Goal: Register for event/course

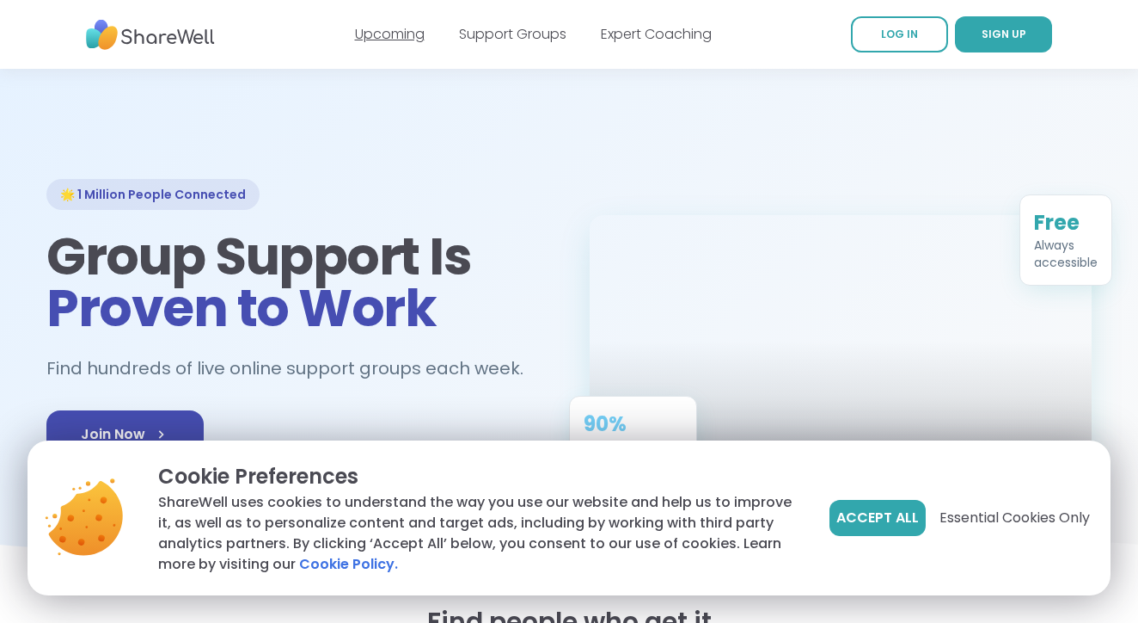
click at [380, 41] on link "Upcoming" at bounding box center [390, 34] width 70 height 20
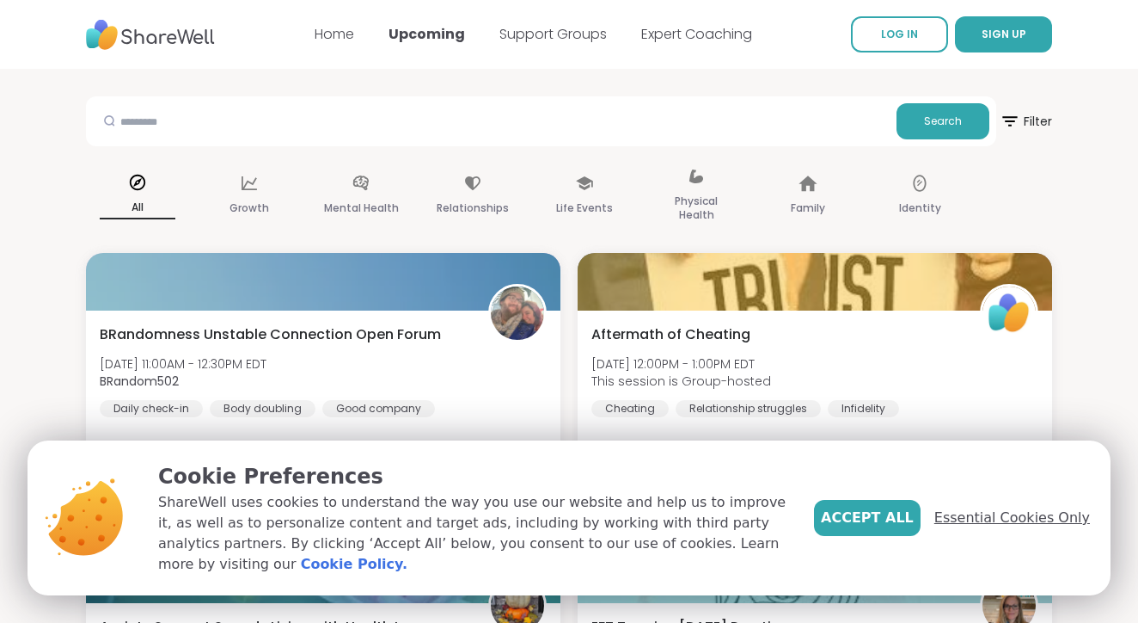
click at [991, 517] on span "Essential Cookies Only" at bounding box center [1013, 517] width 156 height 21
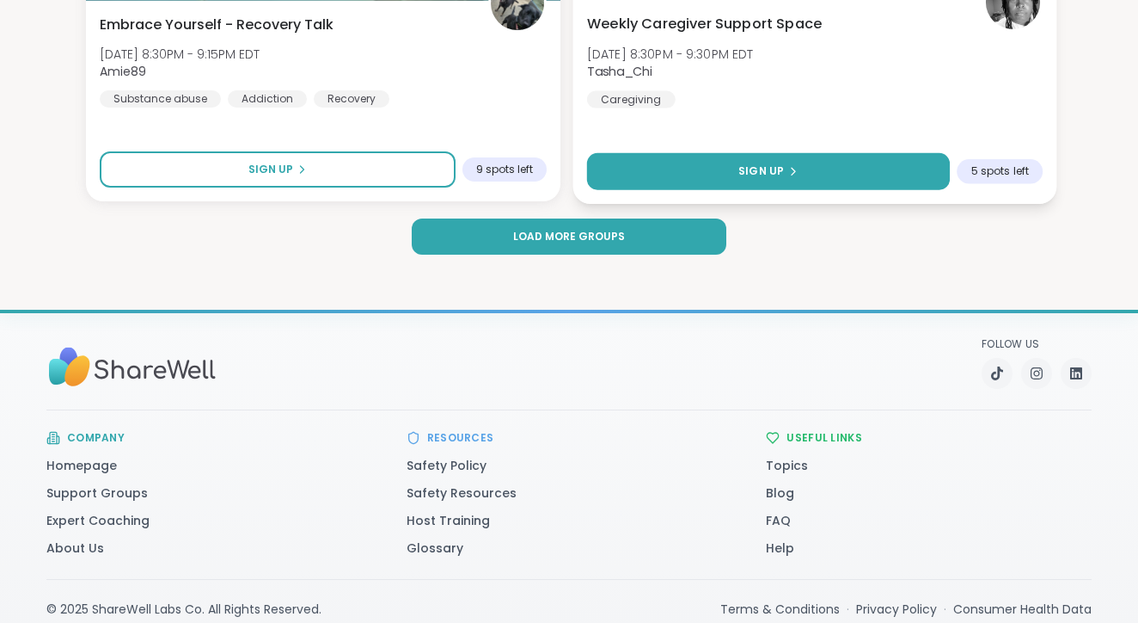
scroll to position [5280, 0]
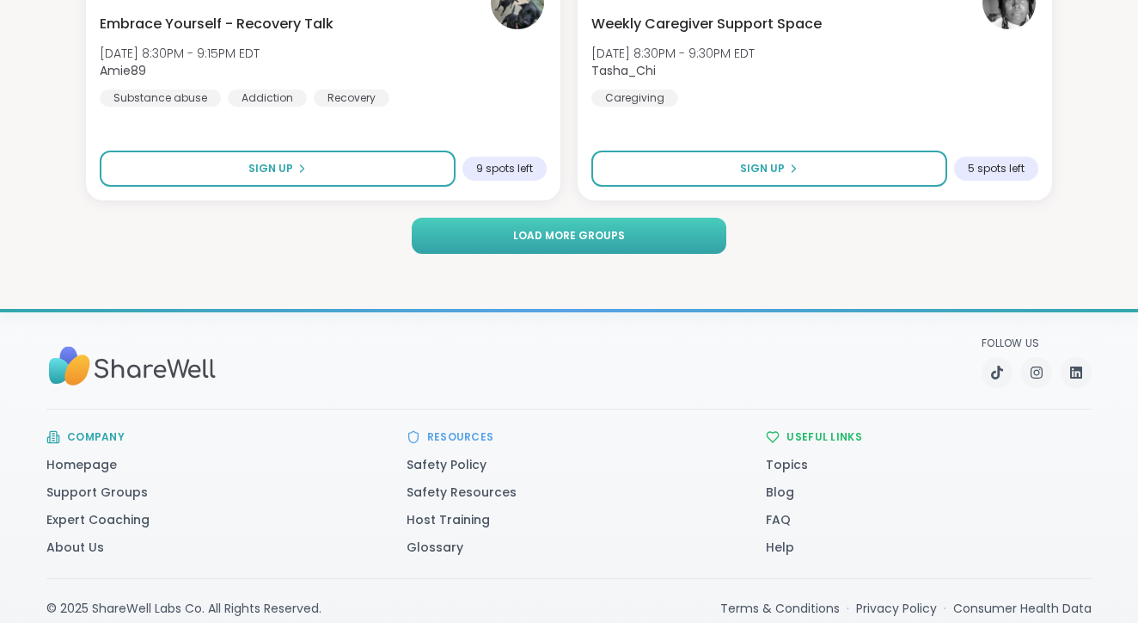
click at [646, 227] on button "Load more groups" at bounding box center [570, 236] width 316 height 36
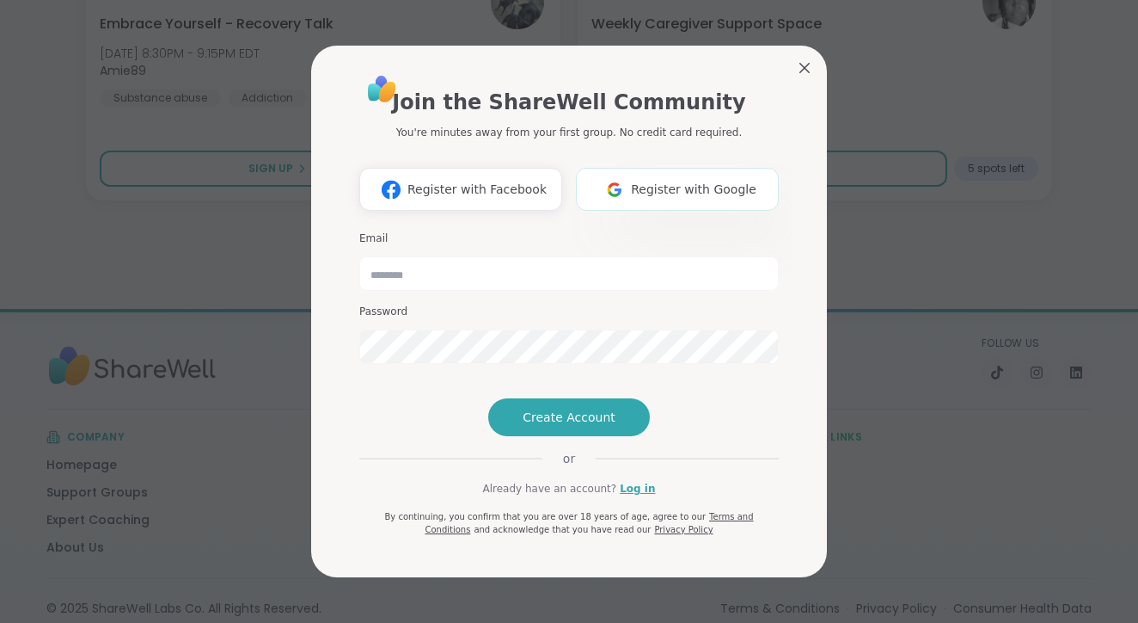
click at [684, 171] on button "Register with Google" at bounding box center [677, 189] width 203 height 43
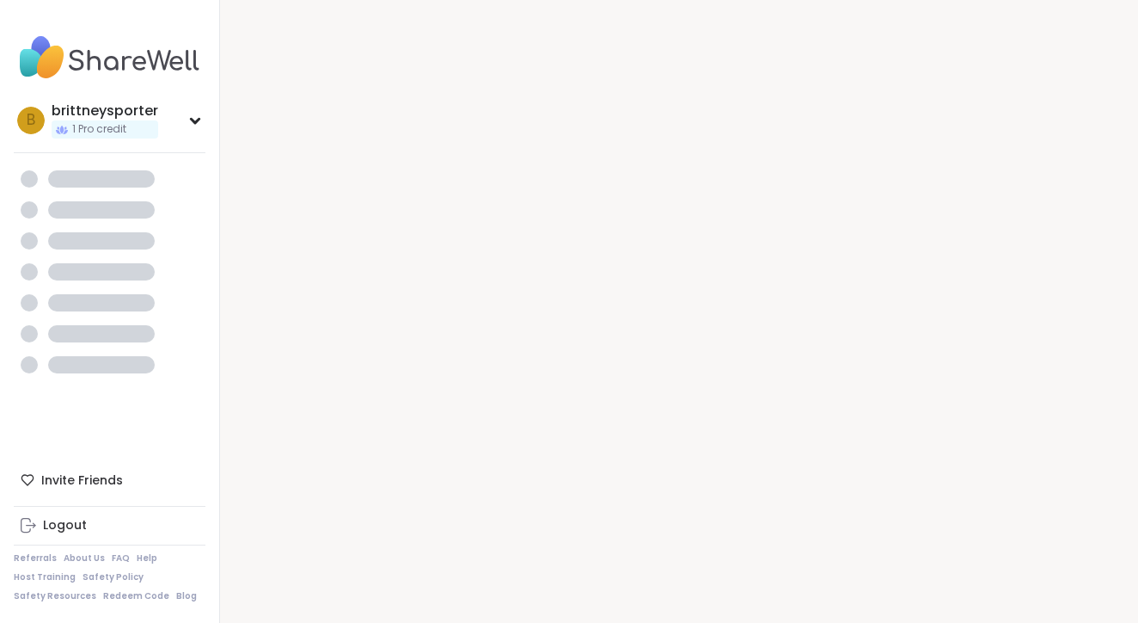
scroll to position [17, 0]
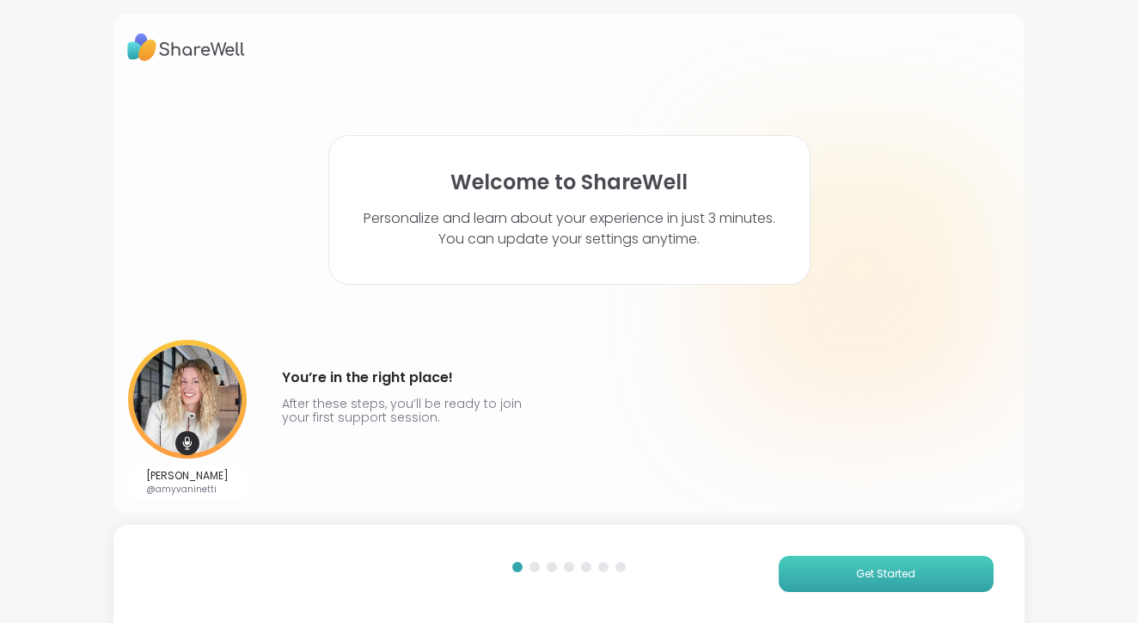
click at [835, 585] on button "Get Started" at bounding box center [886, 573] width 215 height 36
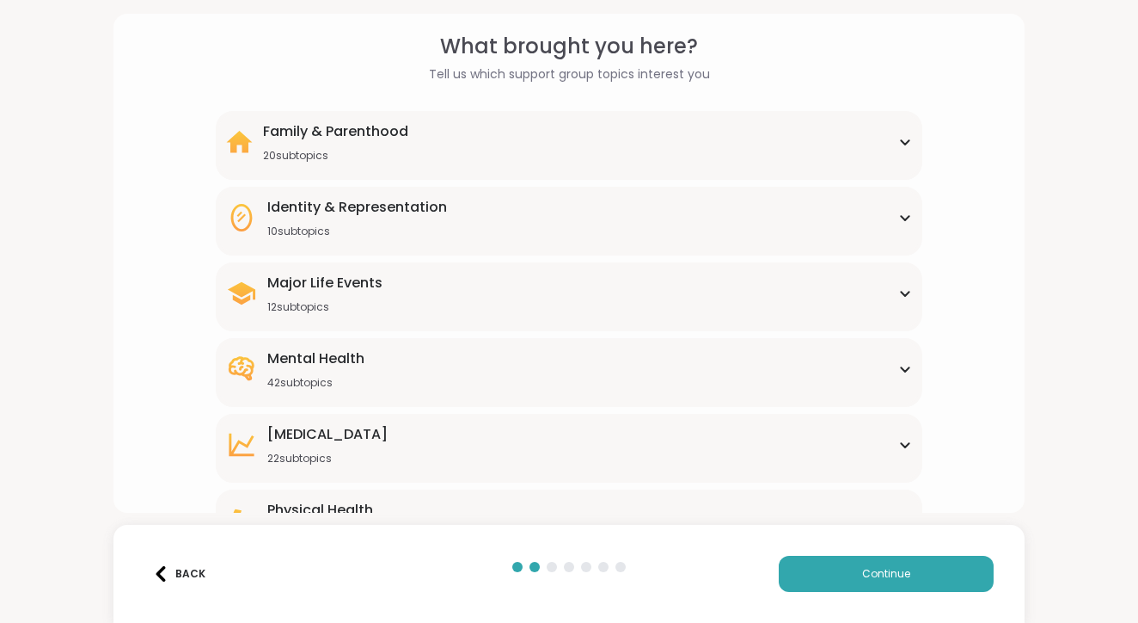
scroll to position [85, 0]
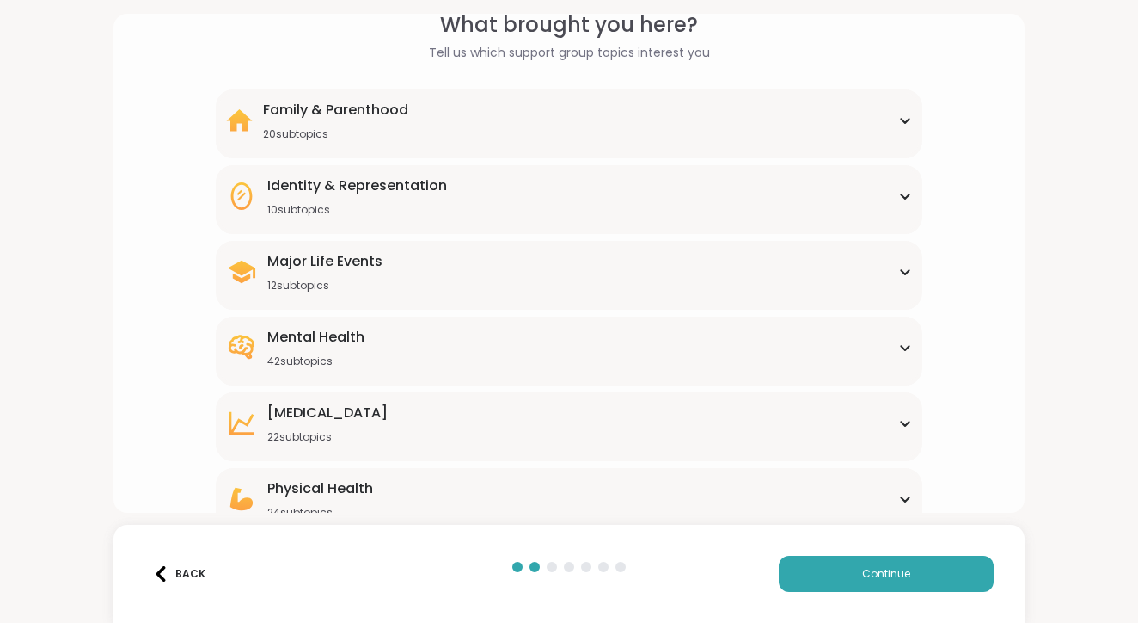
click at [466, 333] on div "Mental Health 42 subtopics" at bounding box center [569, 347] width 686 height 41
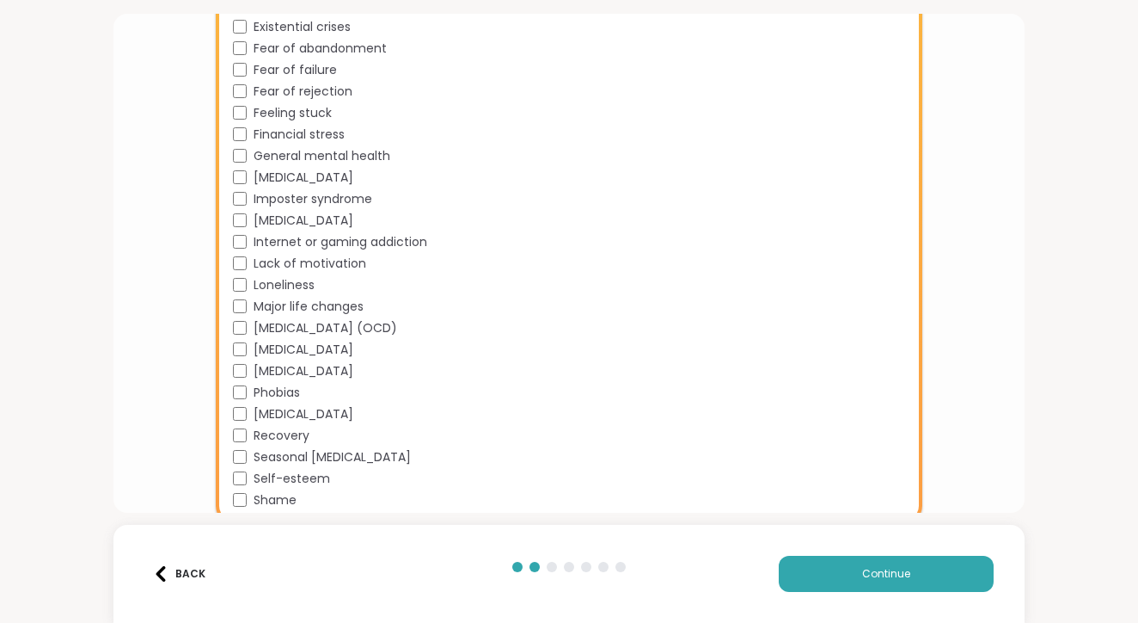
scroll to position [810, 0]
click at [246, 361] on div "[MEDICAL_DATA]" at bounding box center [572, 368] width 679 height 18
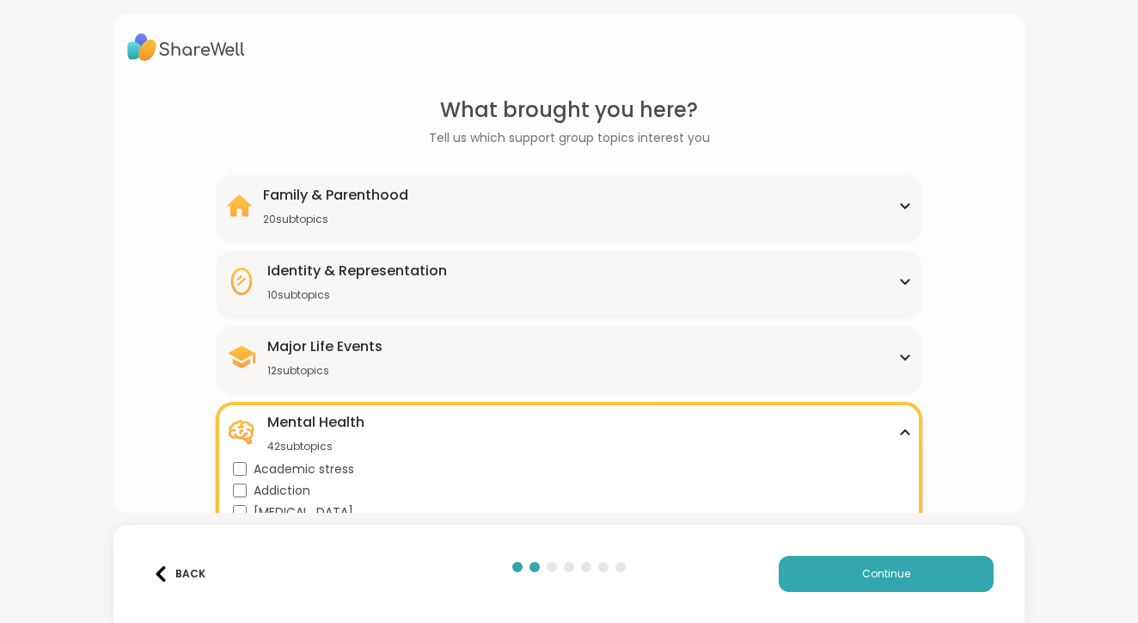
scroll to position [0, 0]
click at [426, 216] on div "Family & Parenthood 20 subtopics" at bounding box center [569, 205] width 686 height 41
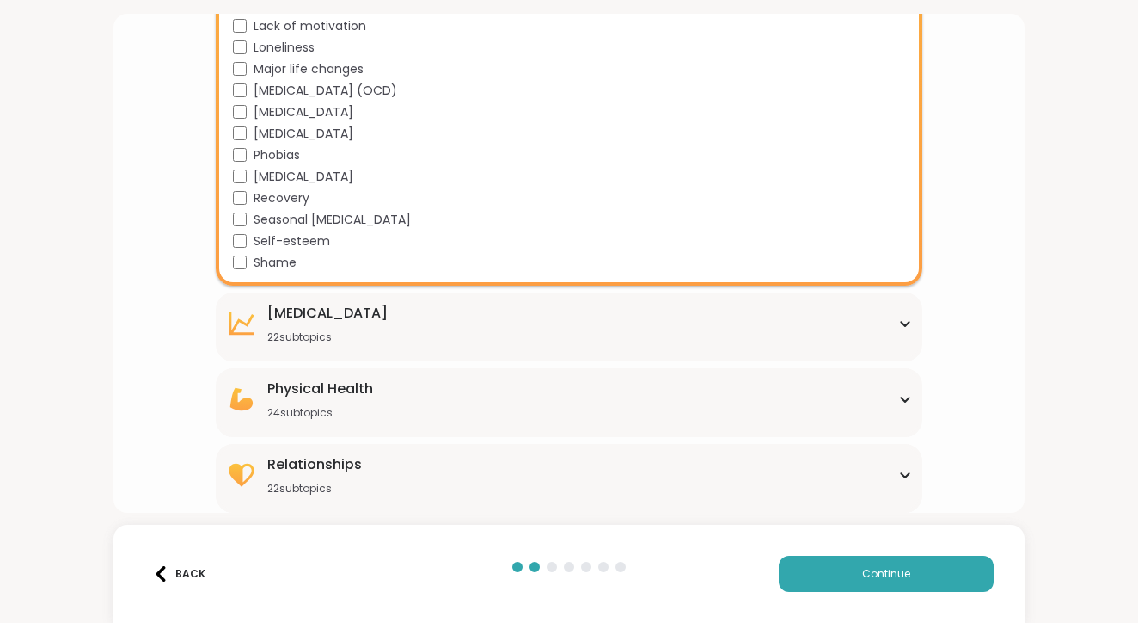
scroll to position [1471, 0]
click at [427, 314] on div "[MEDICAL_DATA] 22 subtopics" at bounding box center [569, 323] width 686 height 41
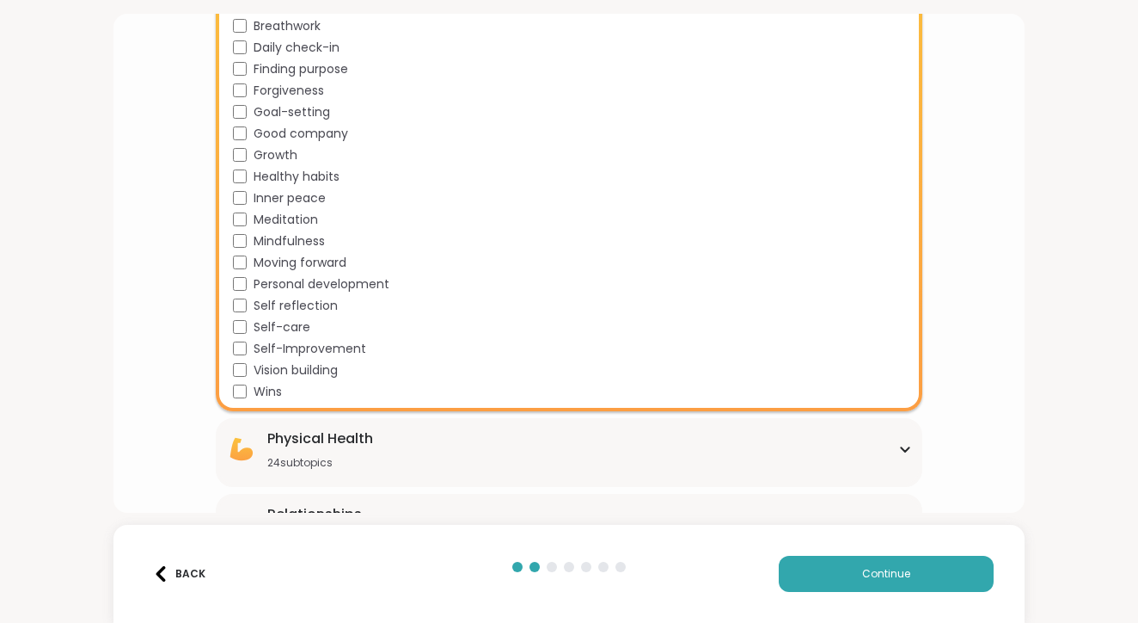
scroll to position [1893, 0]
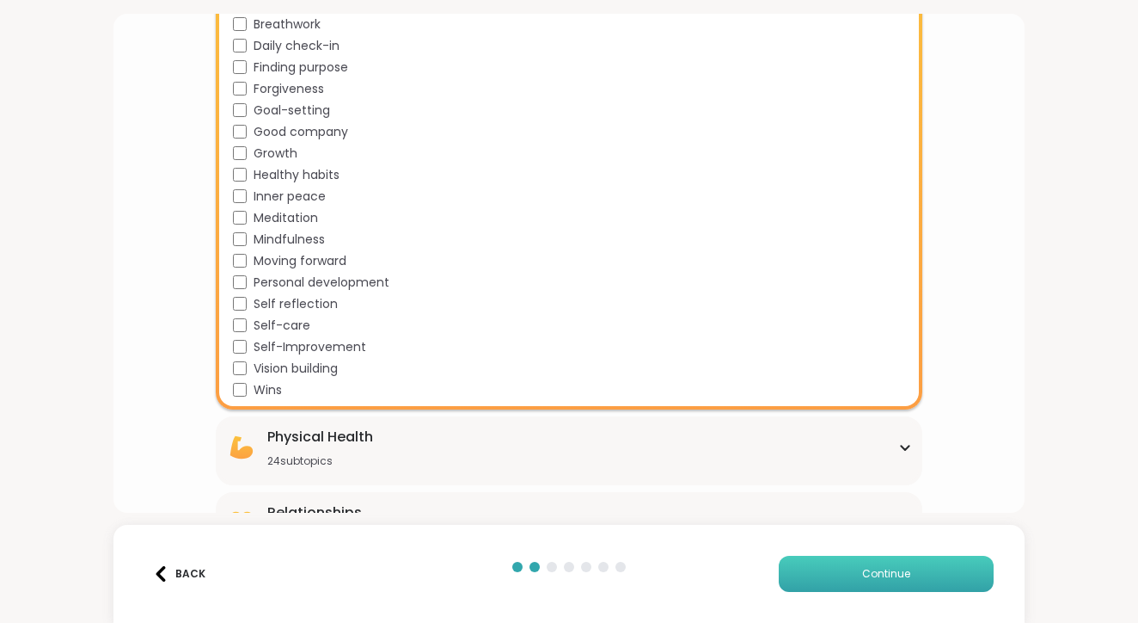
click at [854, 580] on button "Continue" at bounding box center [886, 573] width 215 height 36
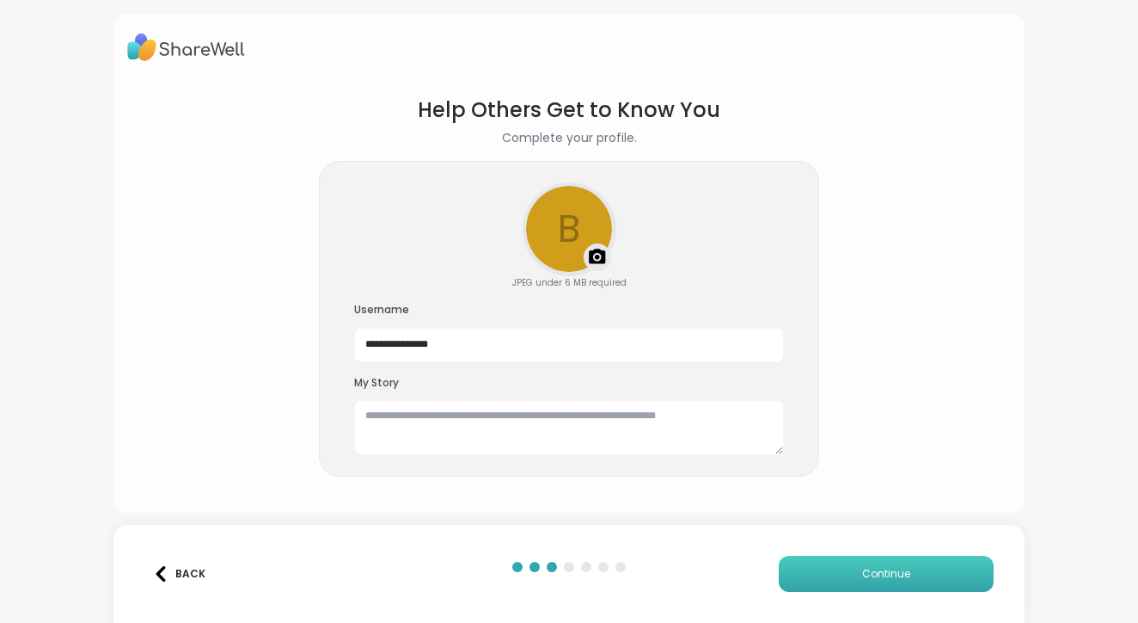
scroll to position [0, 0]
click at [854, 580] on button "Continue" at bounding box center [886, 573] width 215 height 36
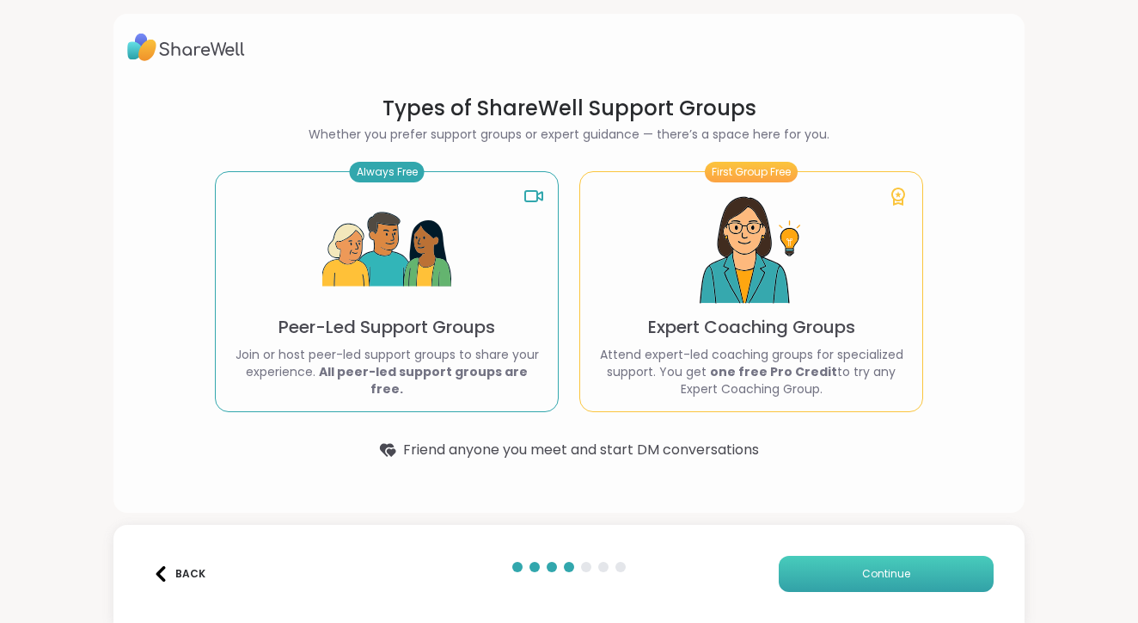
click at [827, 580] on button "Continue" at bounding box center [886, 573] width 215 height 36
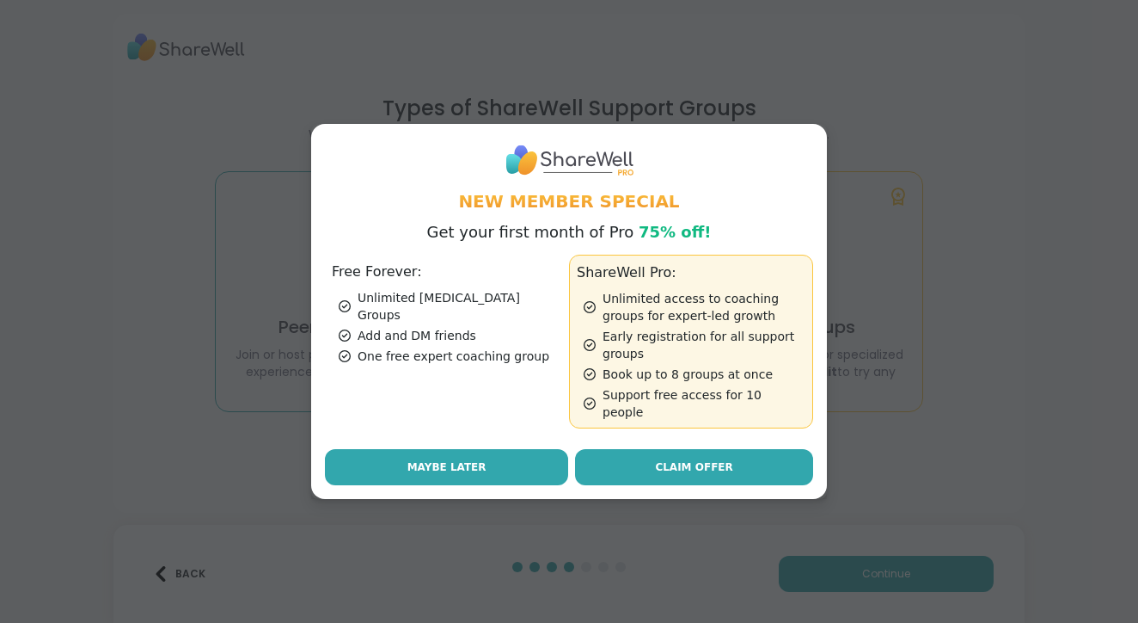
click at [528, 459] on button "Maybe Later" at bounding box center [446, 467] width 243 height 36
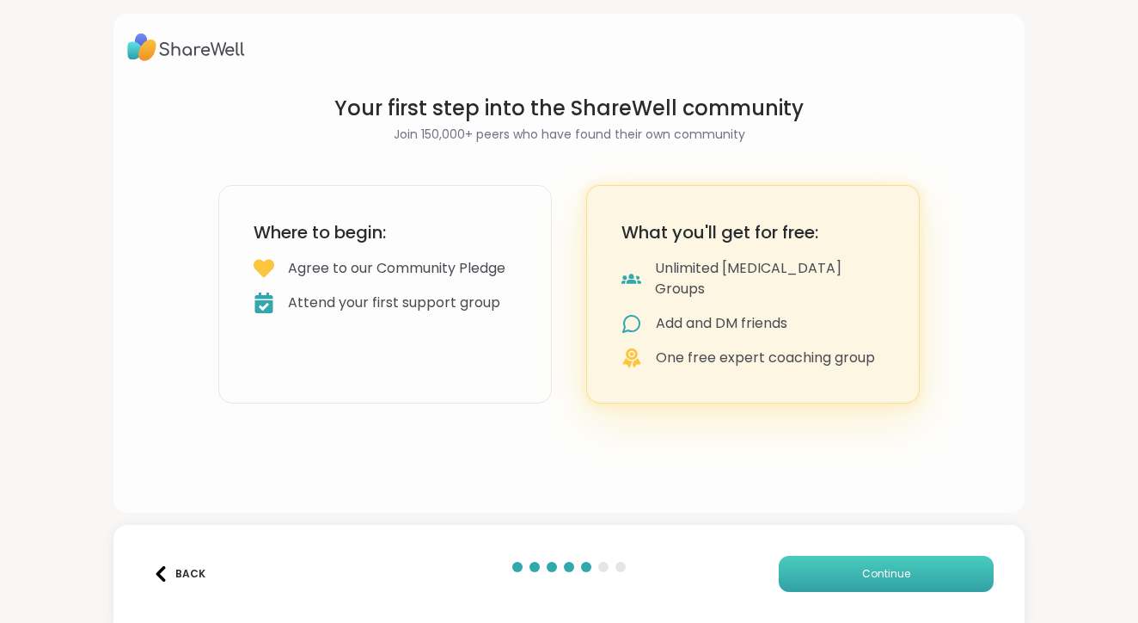
click at [819, 577] on button "Continue" at bounding box center [886, 573] width 215 height 36
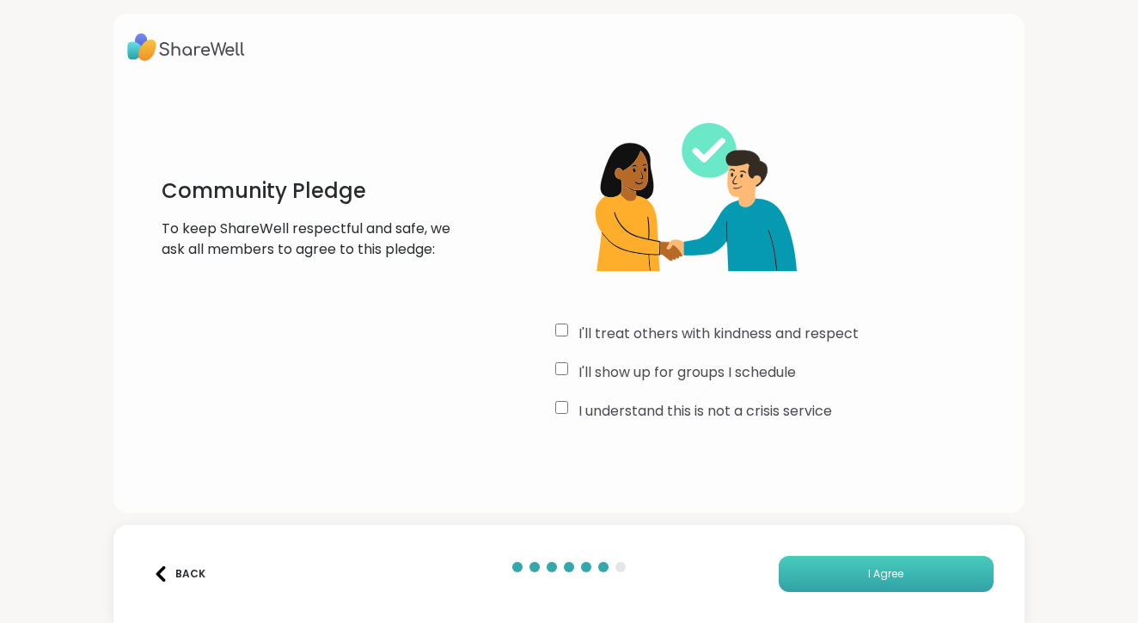
click at [835, 564] on button "I Agree" at bounding box center [886, 573] width 215 height 36
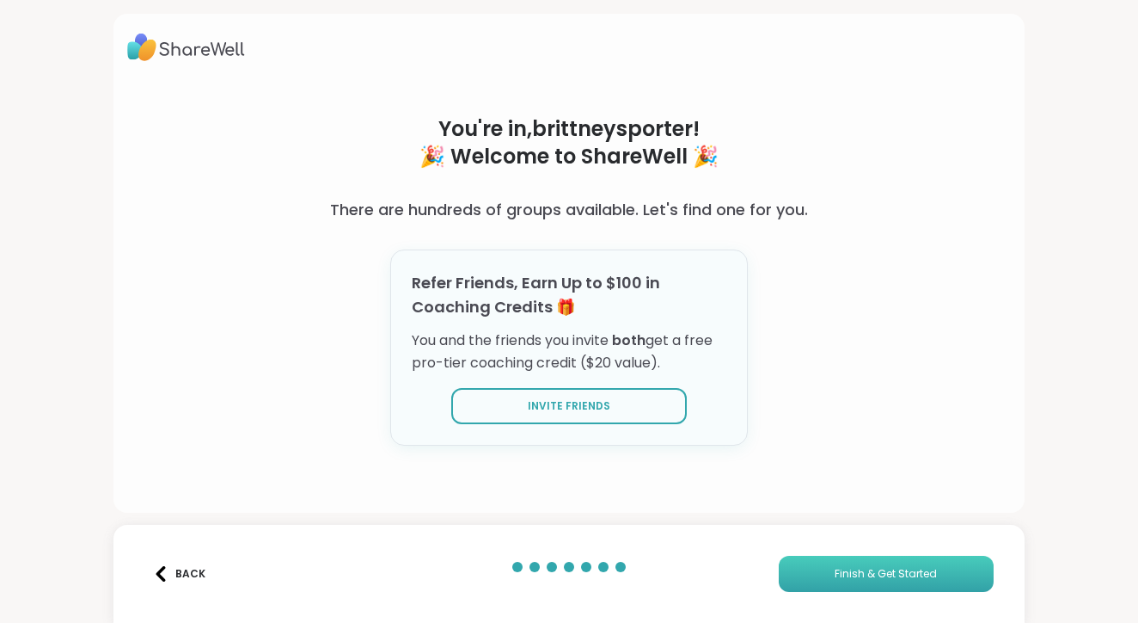
click at [835, 565] on button "Finish & Get Started" at bounding box center [886, 573] width 215 height 36
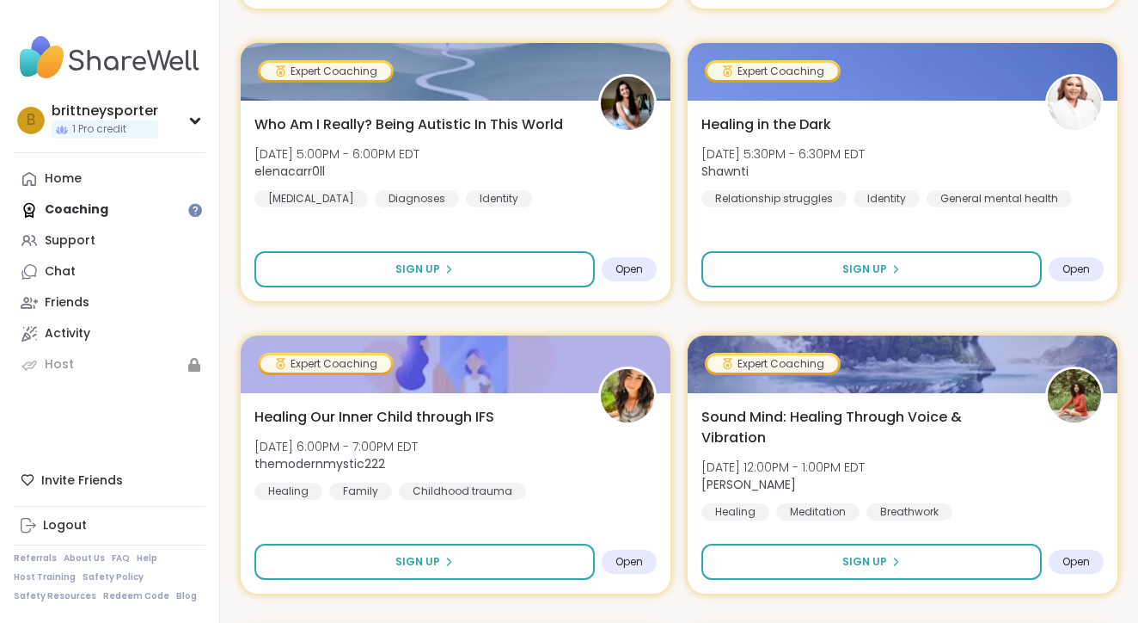
scroll to position [2368, 0]
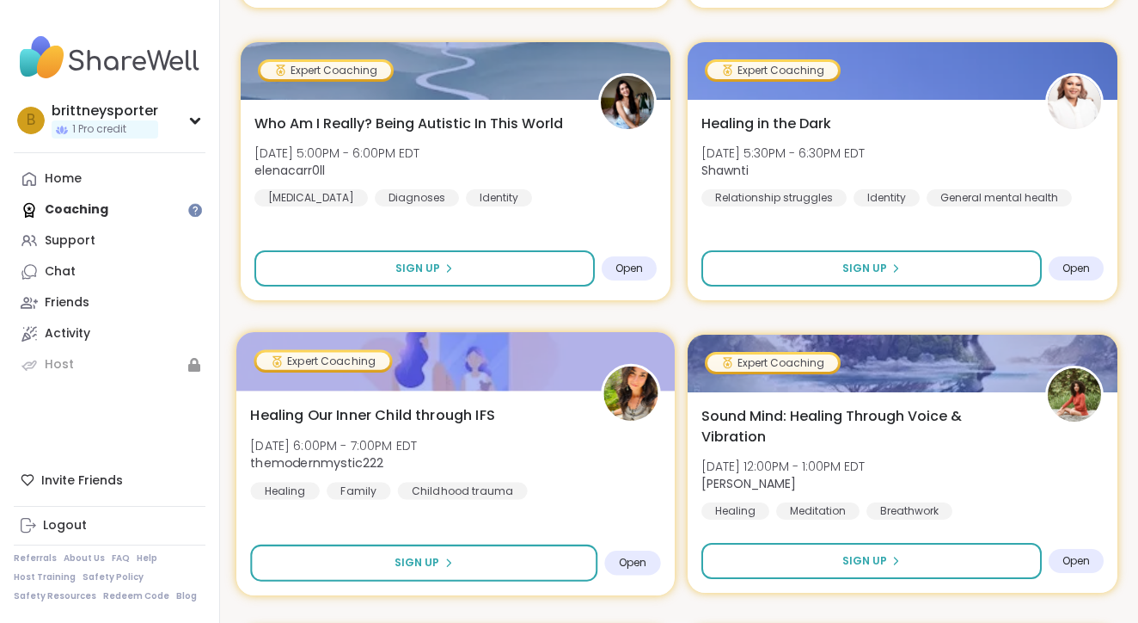
click at [417, 413] on span "Healing Our Inner Child through IFS" at bounding box center [372, 414] width 245 height 21
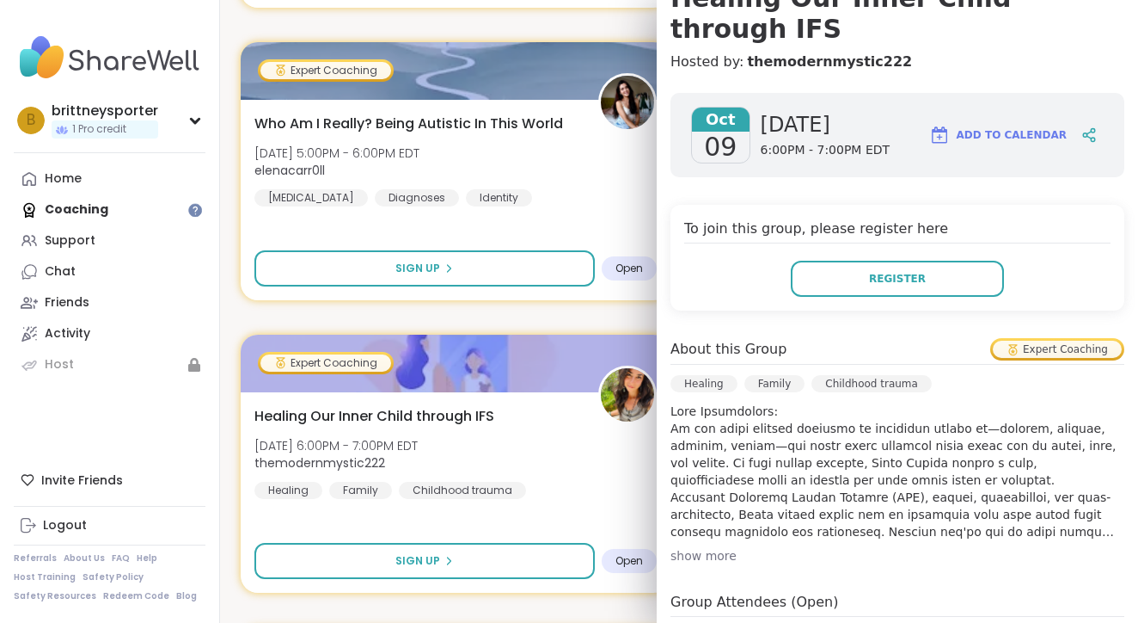
scroll to position [192, 0]
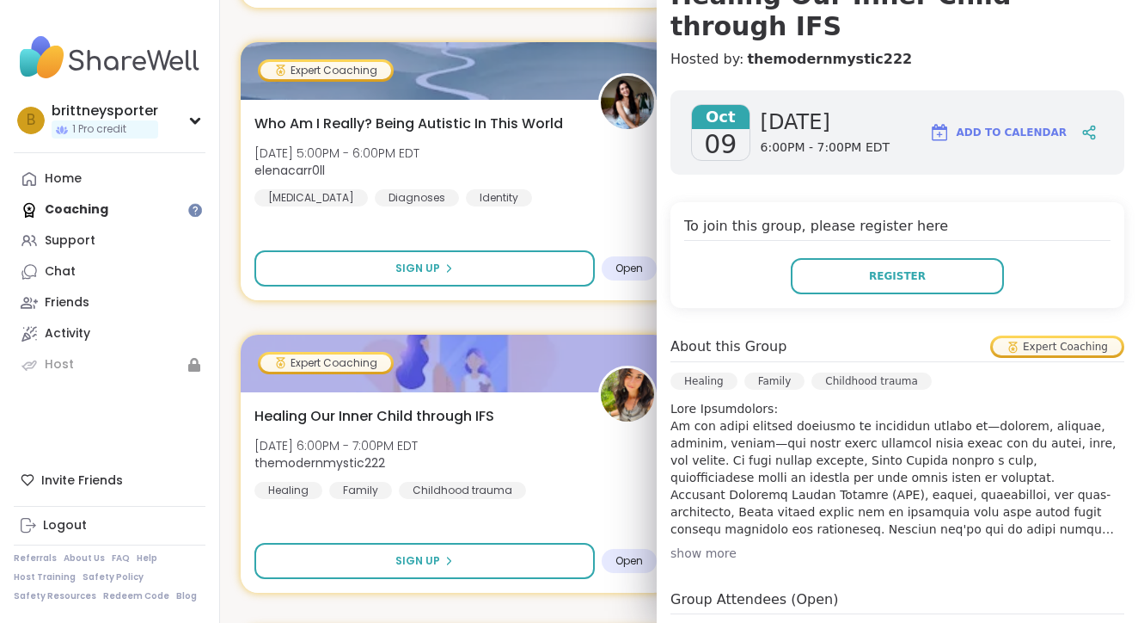
click at [709, 544] on div "show more" at bounding box center [898, 552] width 454 height 17
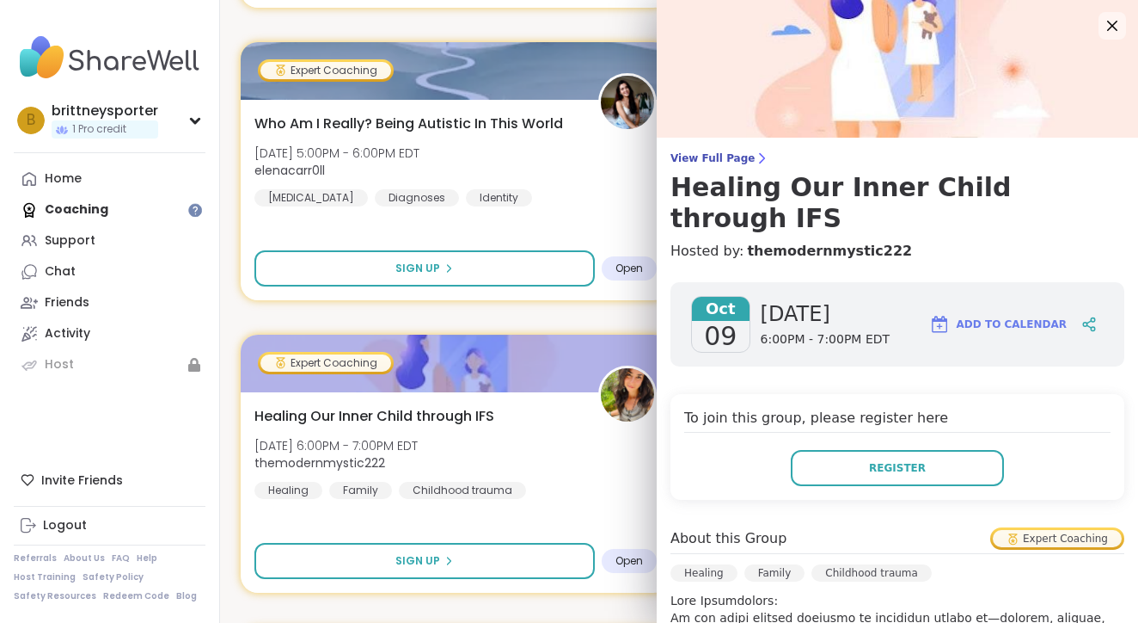
scroll to position [0, 0]
click at [922, 460] on span "Register" at bounding box center [897, 467] width 57 height 15
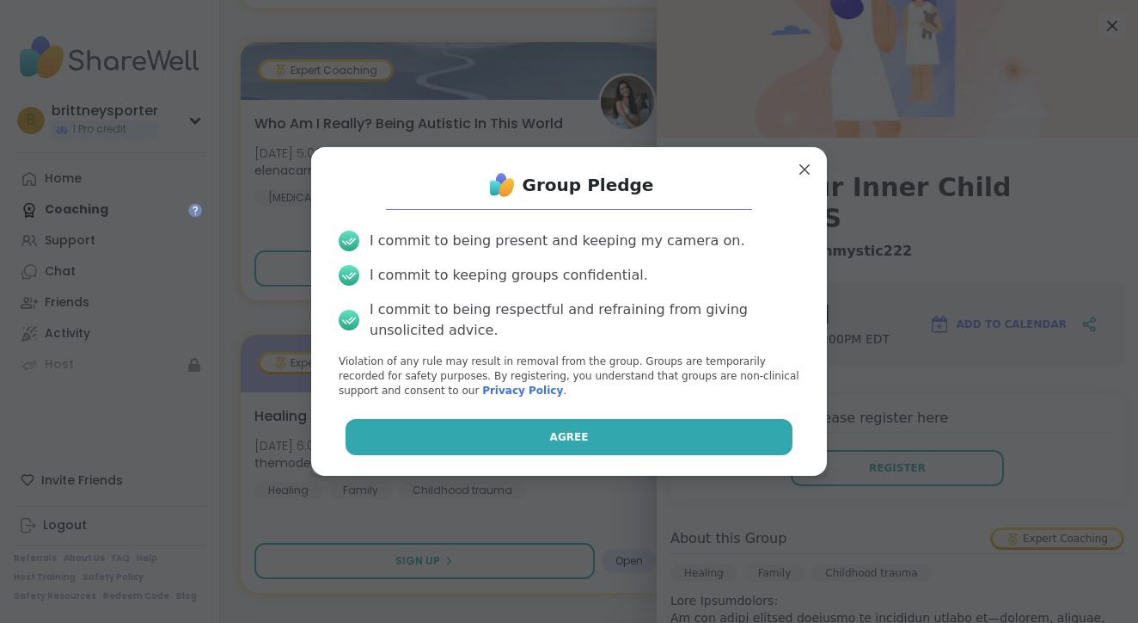
click at [678, 439] on button "Agree" at bounding box center [570, 437] width 448 height 36
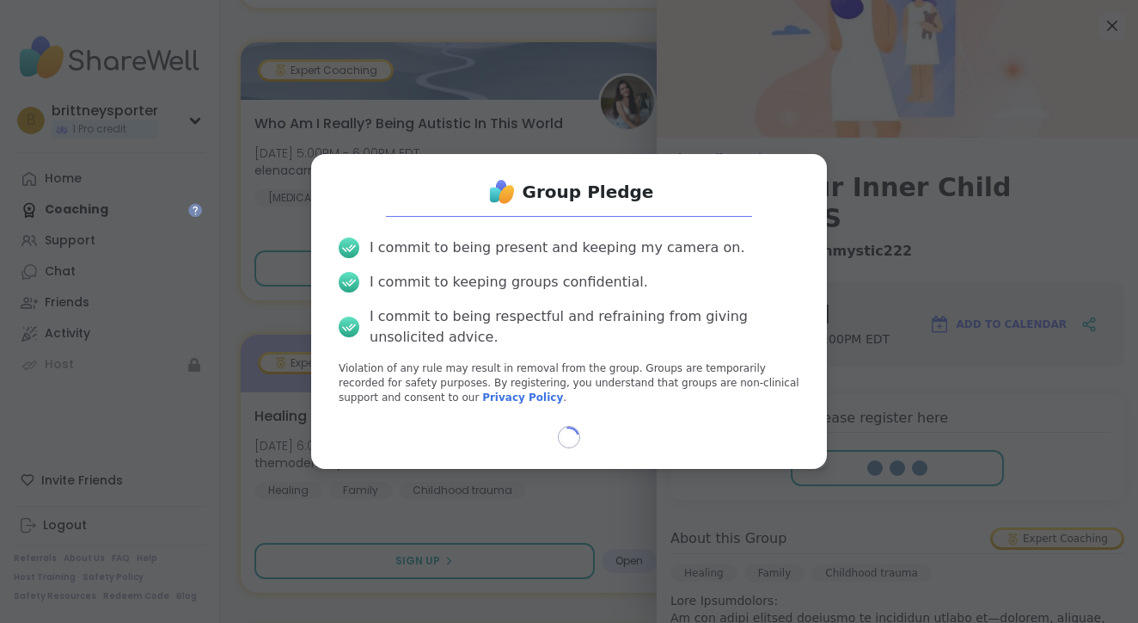
select select "**"
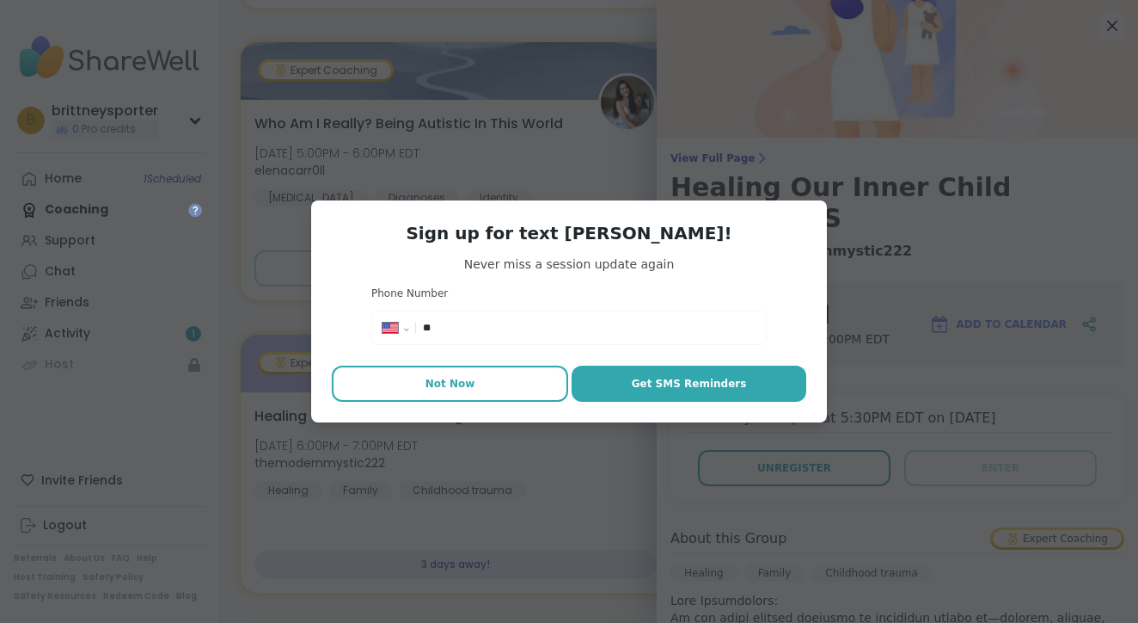
click at [457, 377] on span "Not Now" at bounding box center [451, 383] width 50 height 15
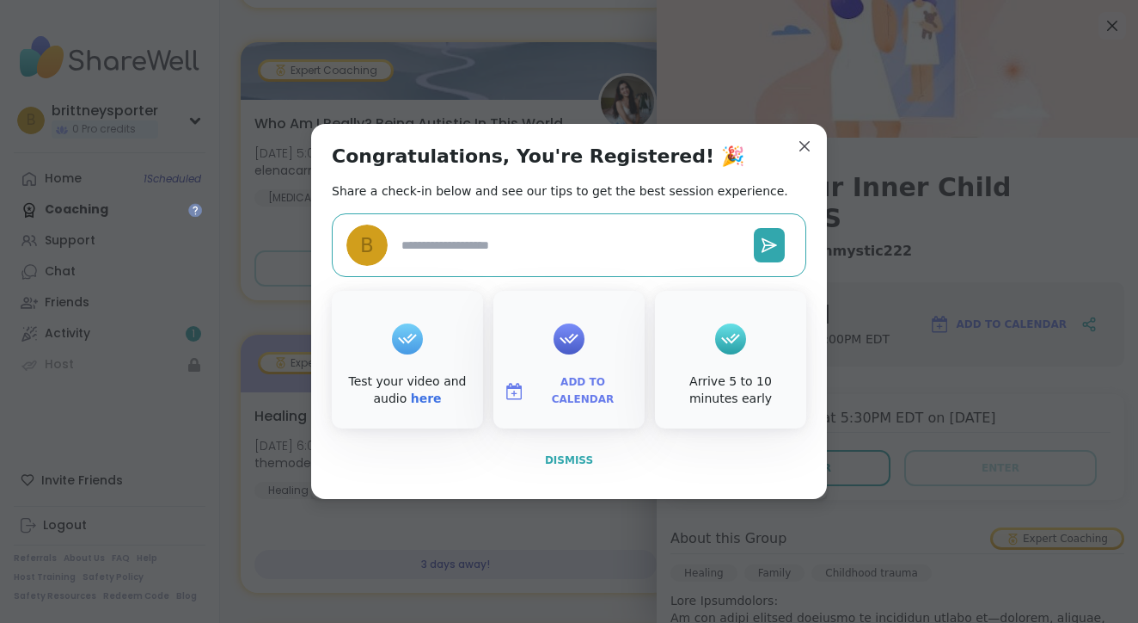
click at [568, 463] on span "Dismiss" at bounding box center [569, 460] width 48 height 12
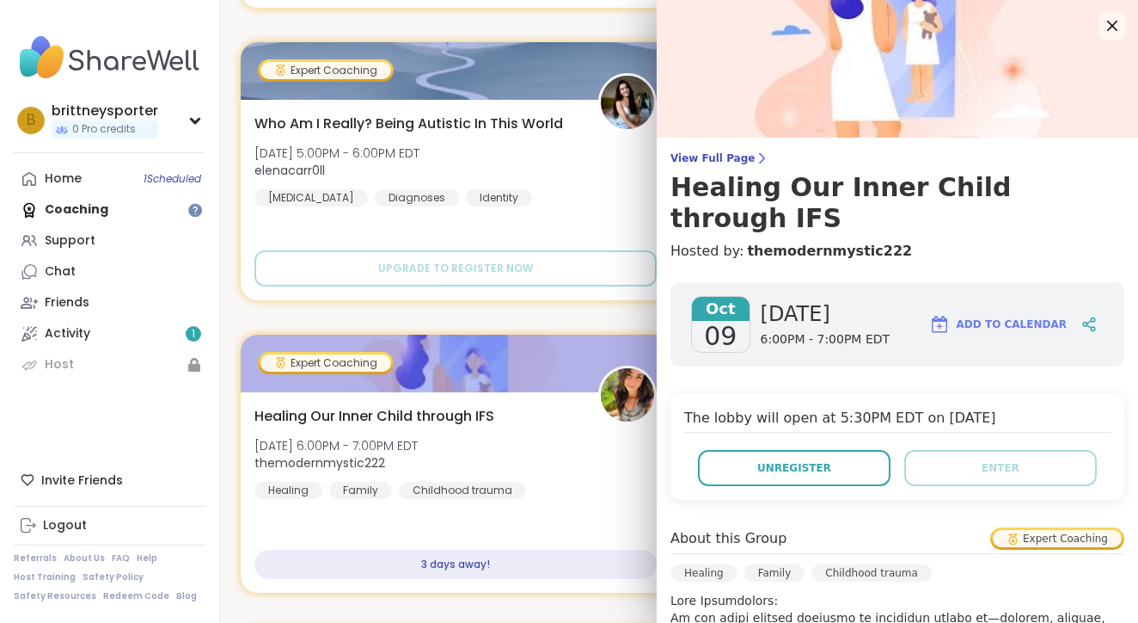
click at [998, 316] on span "Add to Calendar" at bounding box center [1012, 323] width 110 height 15
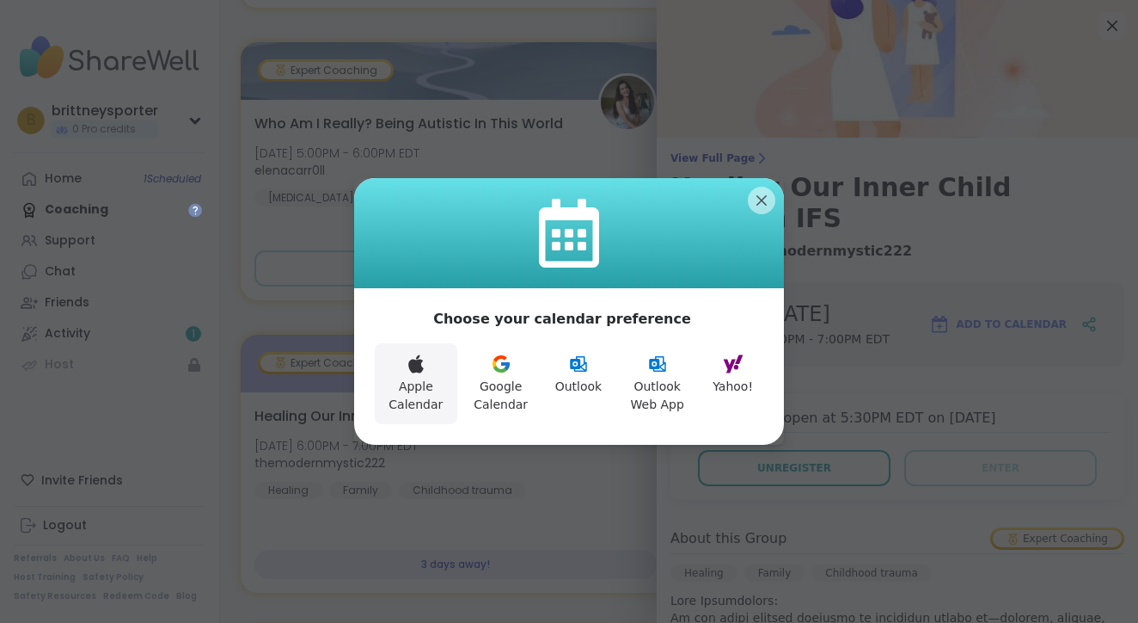
click at [441, 413] on button "Apple Calendar" at bounding box center [416, 383] width 83 height 81
